Goal: Information Seeking & Learning: Learn about a topic

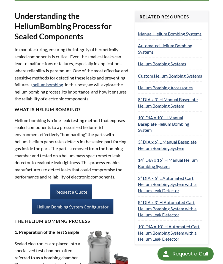
scroll to position [240, 0]
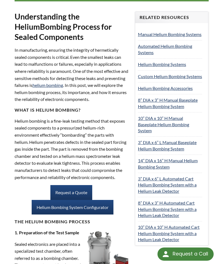
click at [169, 74] on link "Custom Helium Bombing Systems" at bounding box center [170, 76] width 64 height 5
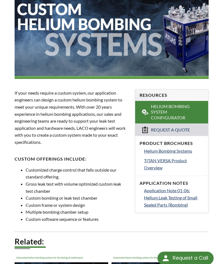
scroll to position [101, 0]
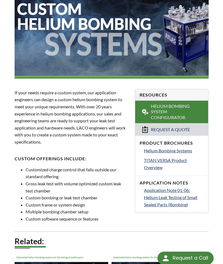
click at [184, 148] on span "Helium Bombing Systems" at bounding box center [168, 150] width 48 height 5
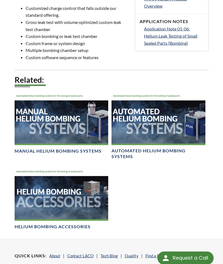
scroll to position [263, 0]
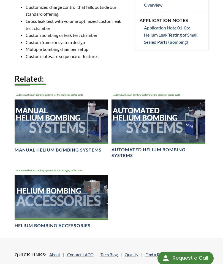
click at [37, 192] on img at bounding box center [62, 193] width 94 height 53
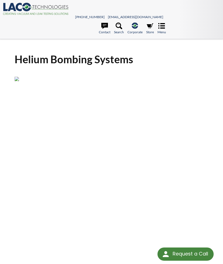
click at [64, 81] on img at bounding box center [111, 79] width 194 height 4
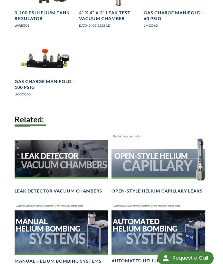
scroll to position [410, 0]
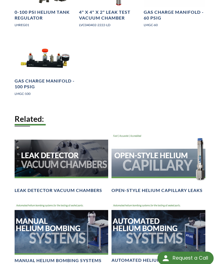
click at [38, 154] on img at bounding box center [62, 158] width 94 height 53
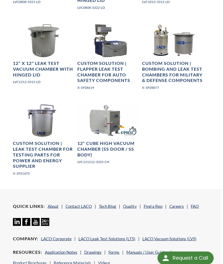
scroll to position [655, 2]
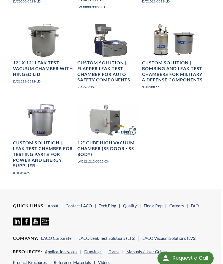
click at [192, 76] on h4 "Custom Solution | Bombing and Leak Test Chambers for Military & Defense Compone…" at bounding box center [172, 71] width 61 height 23
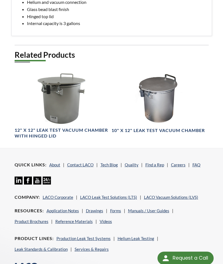
scroll to position [360, 0]
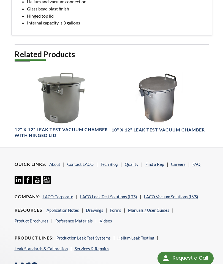
click at [65, 109] on img at bounding box center [62, 98] width 94 height 53
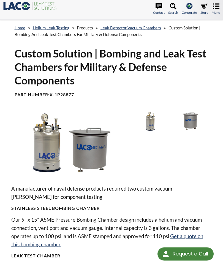
scroll to position [0, 0]
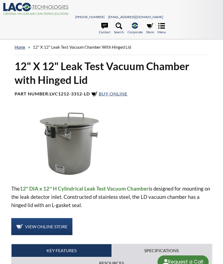
select select "Language Translate Widget"
